Goal: Task Accomplishment & Management: Use online tool/utility

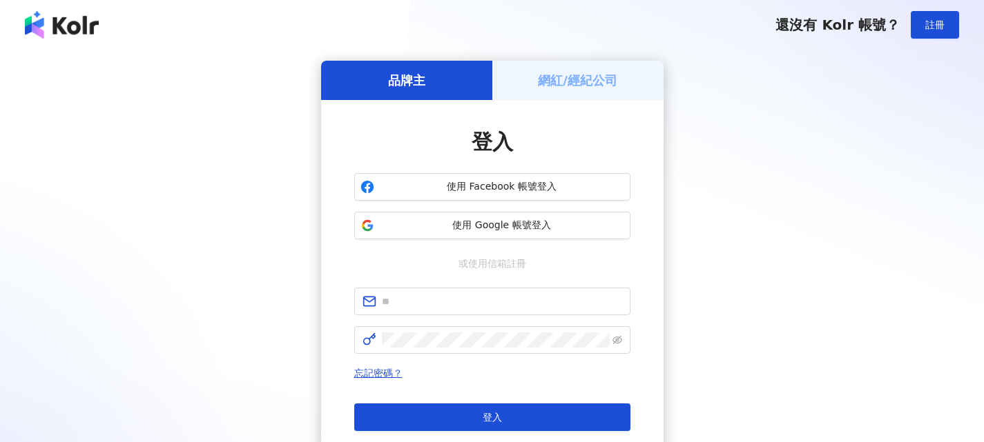
click at [529, 84] on div "網紅/經紀公司" at bounding box center [577, 80] width 171 height 39
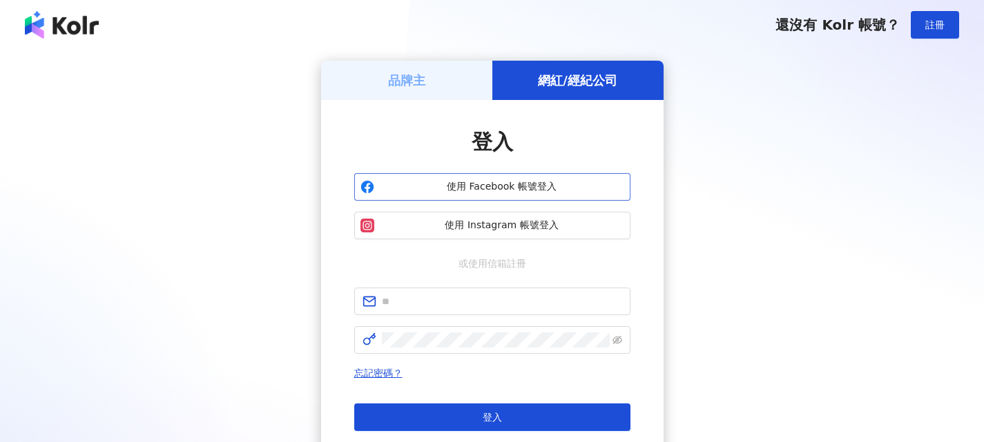
click at [512, 191] on span "使用 Facebook 帳號登入" at bounding box center [502, 187] width 244 height 14
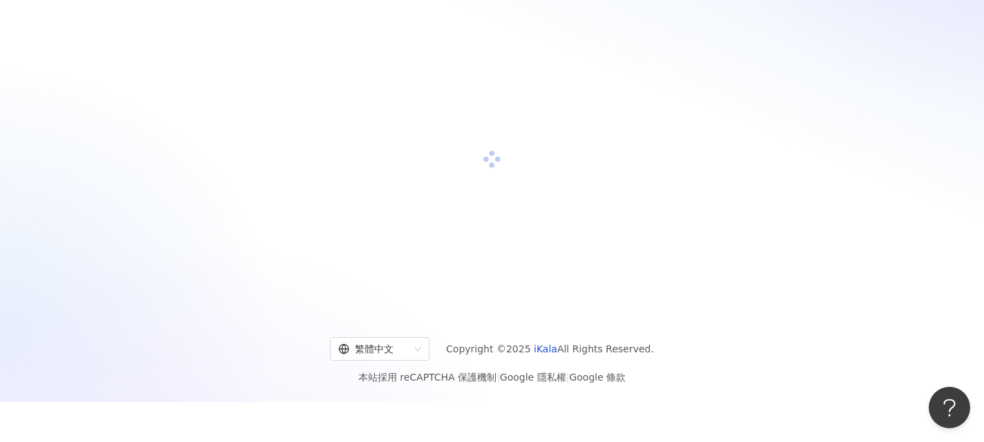
scroll to position [64, 0]
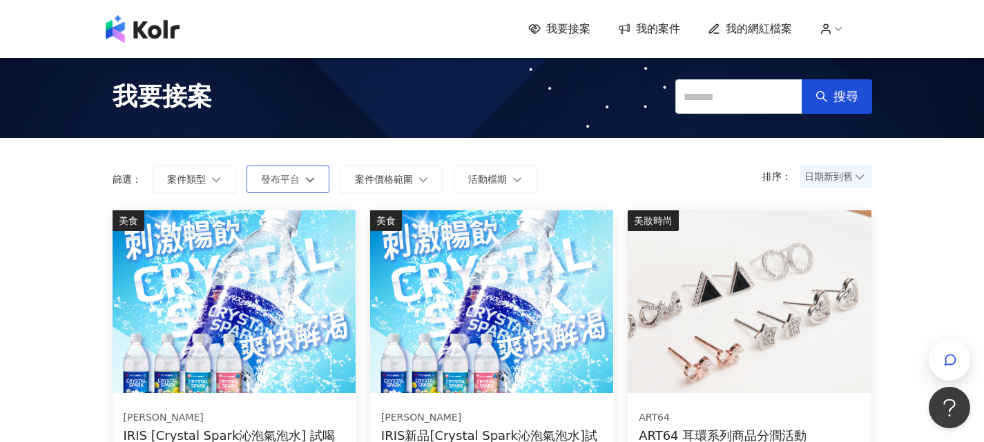
click at [304, 177] on button "發布平台" at bounding box center [287, 180] width 83 height 28
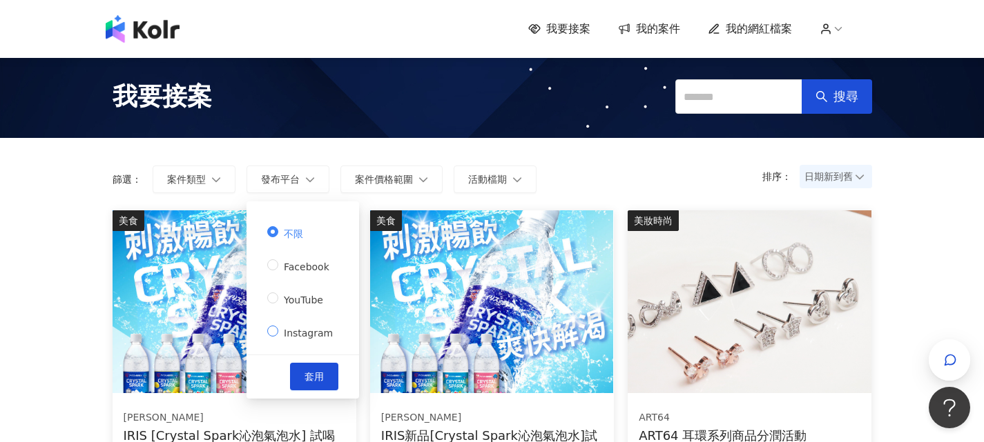
click at [313, 332] on span "Instagram" at bounding box center [308, 333] width 60 height 11
click at [316, 375] on span "套用" at bounding box center [313, 376] width 19 height 11
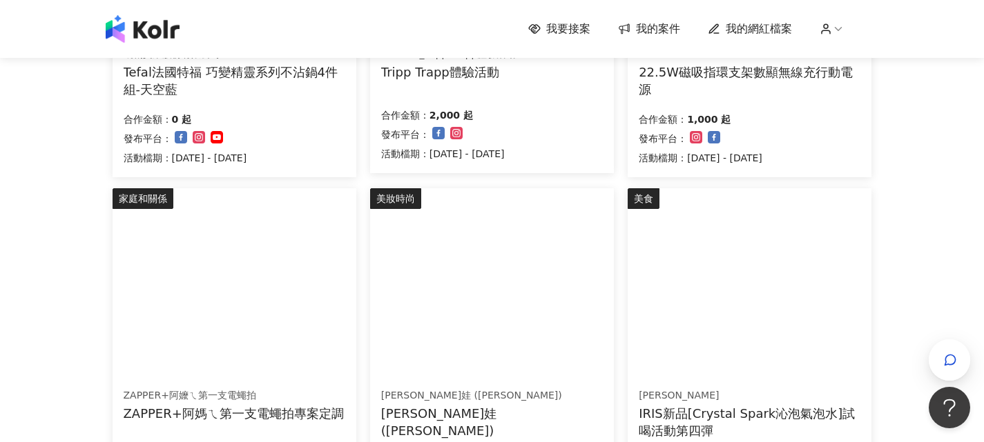
scroll to position [1035, 0]
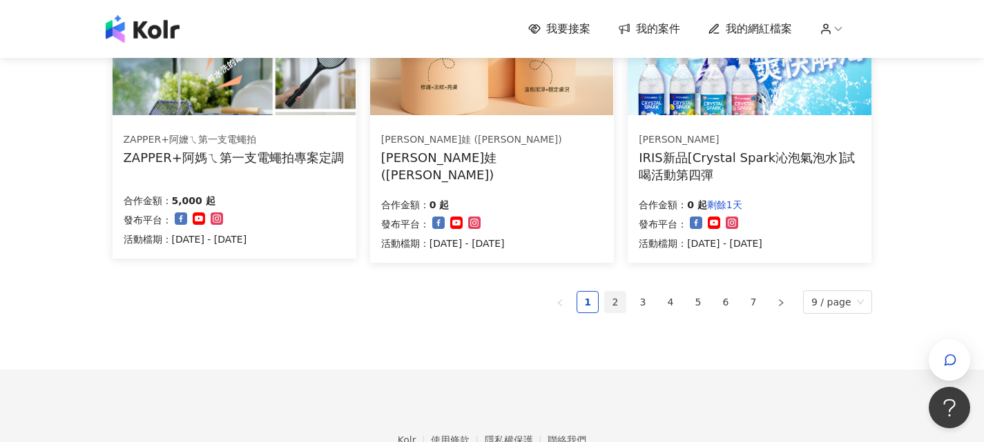
click at [612, 296] on link "2" at bounding box center [615, 302] width 21 height 21
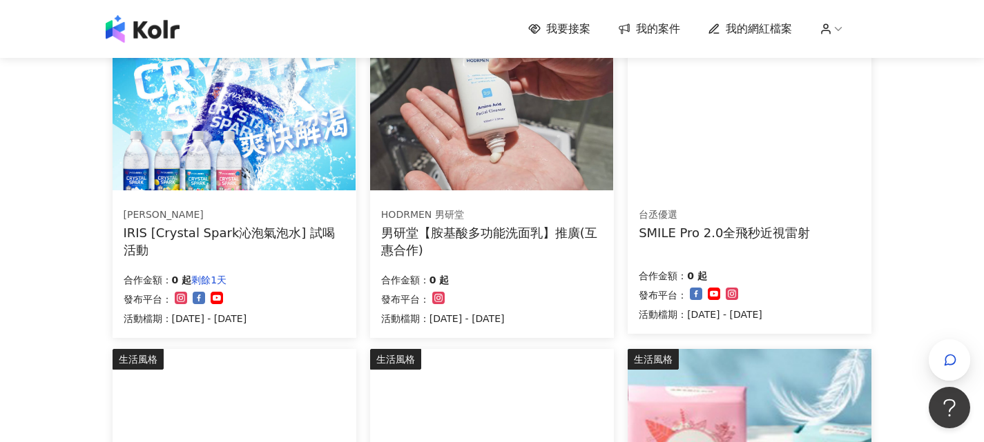
scroll to position [142, 0]
